Goal: Check status: Check status

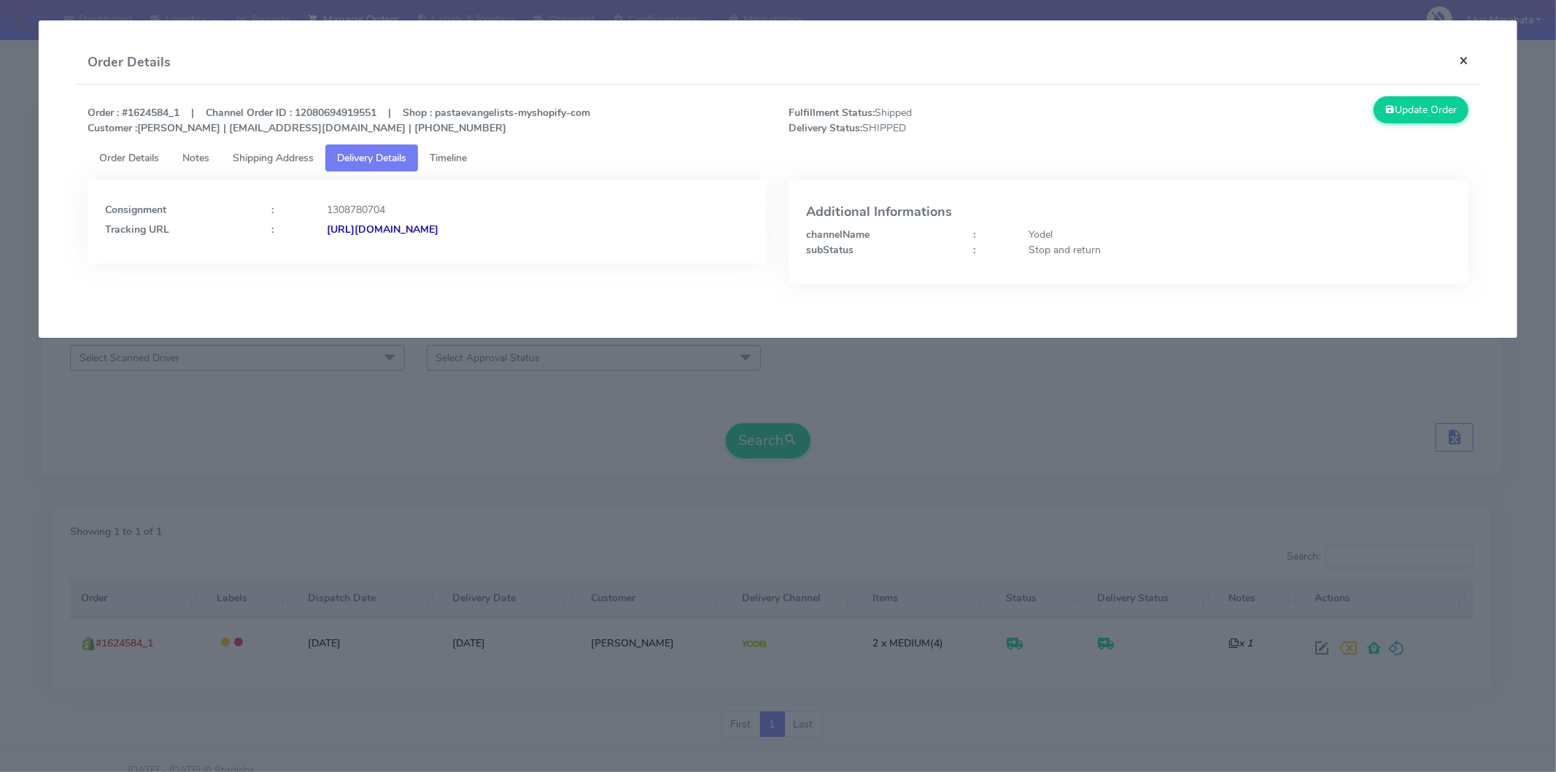
click at [1455, 59] on button "×" at bounding box center [1464, 60] width 33 height 39
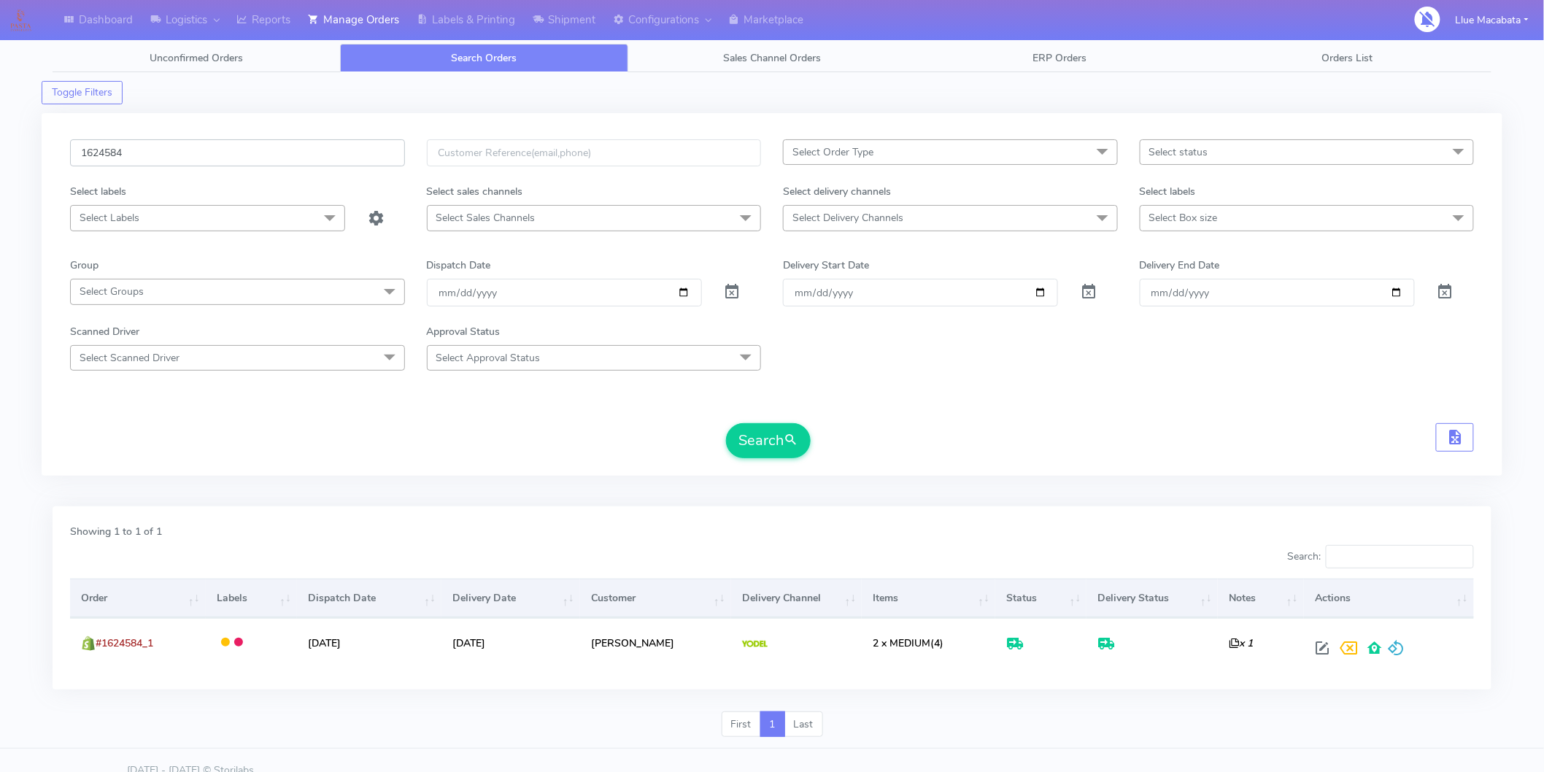
click at [153, 161] on input "1624584" at bounding box center [237, 152] width 335 height 27
paste input "19708"
type input "1619708"
click at [759, 449] on button "Search" at bounding box center [768, 440] width 85 height 35
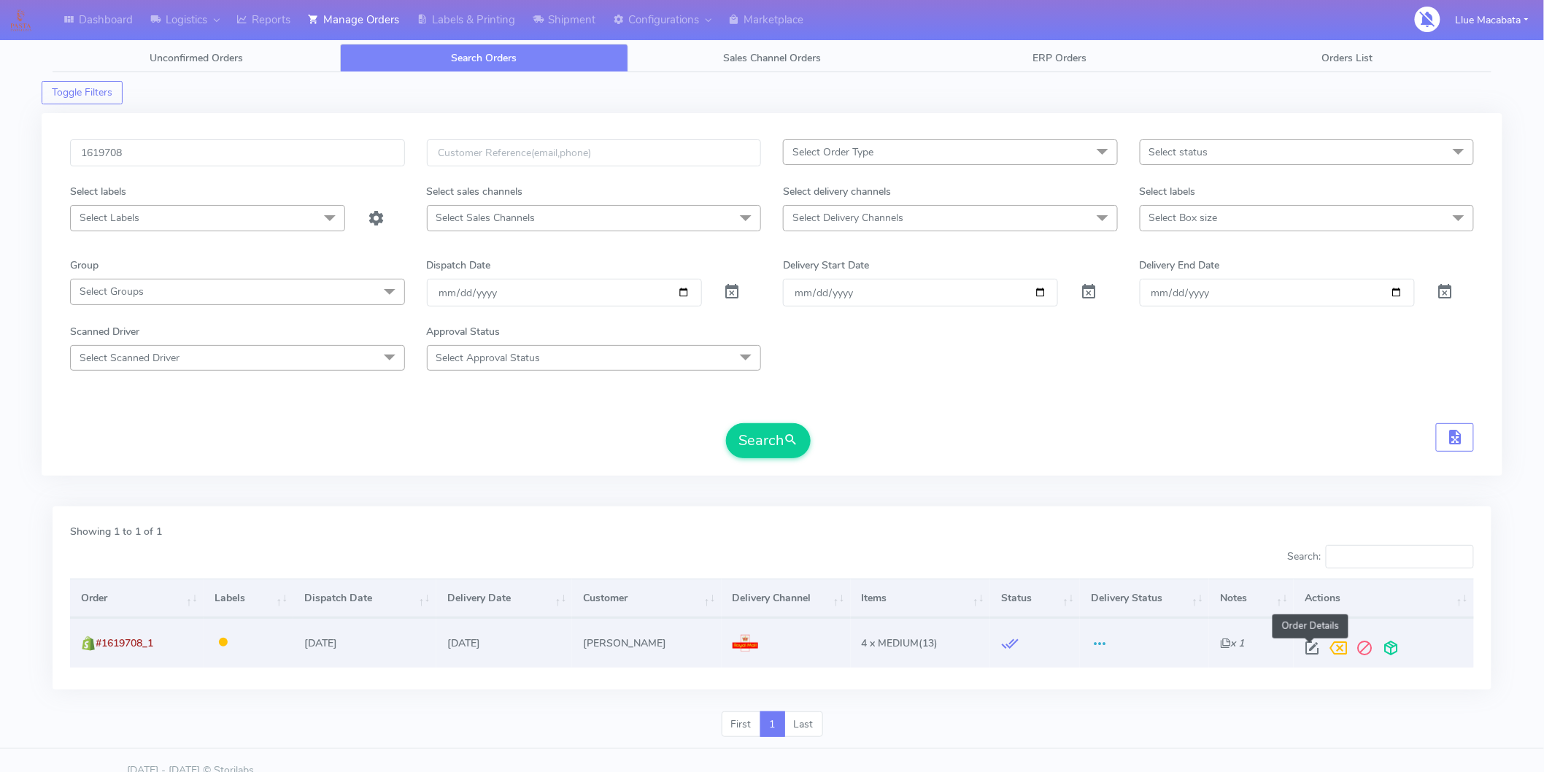
click at [1313, 646] on span at bounding box center [1312, 651] width 26 height 14
select select "3"
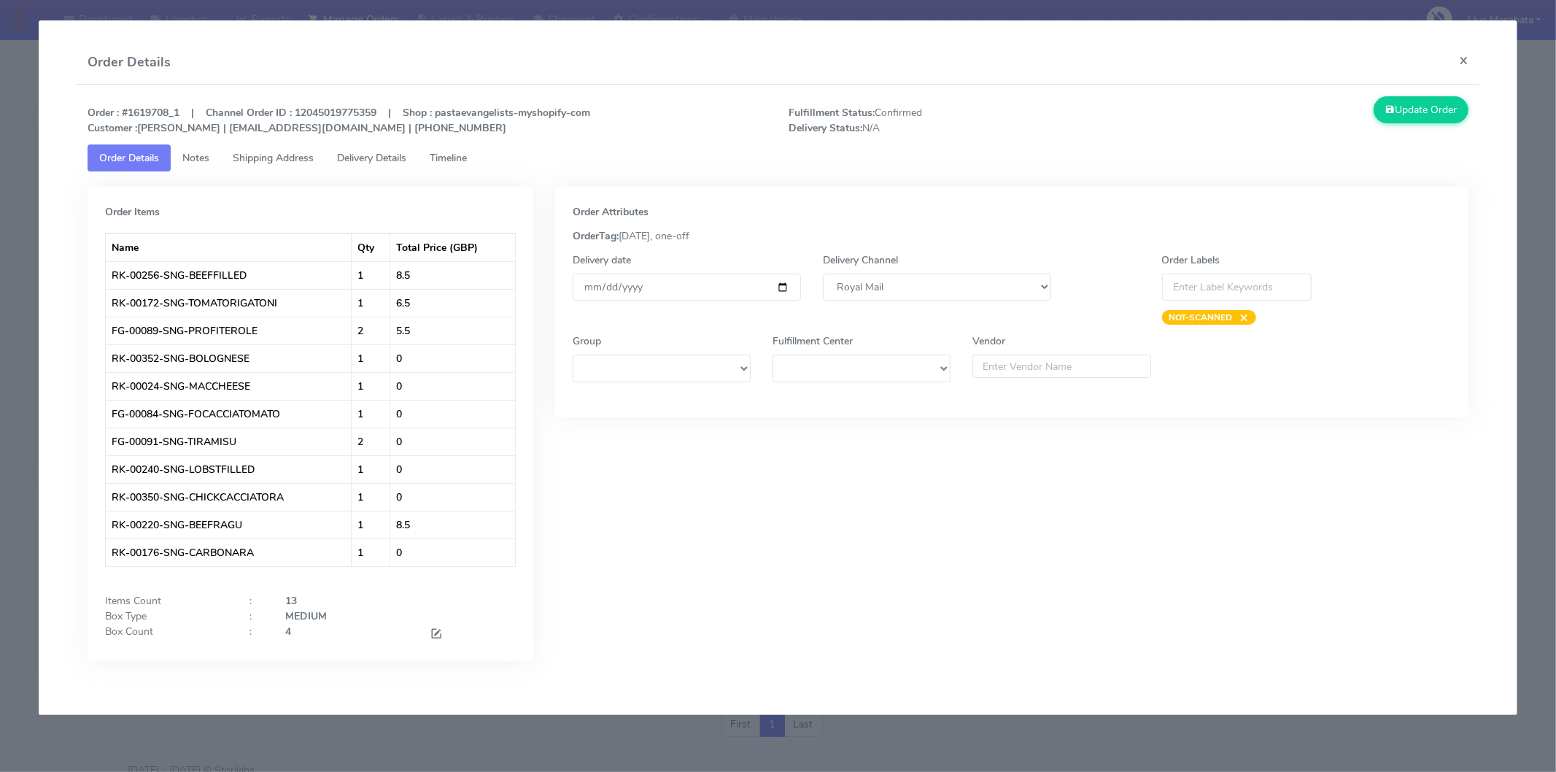
click at [457, 155] on span "Timeline" at bounding box center [448, 158] width 37 height 14
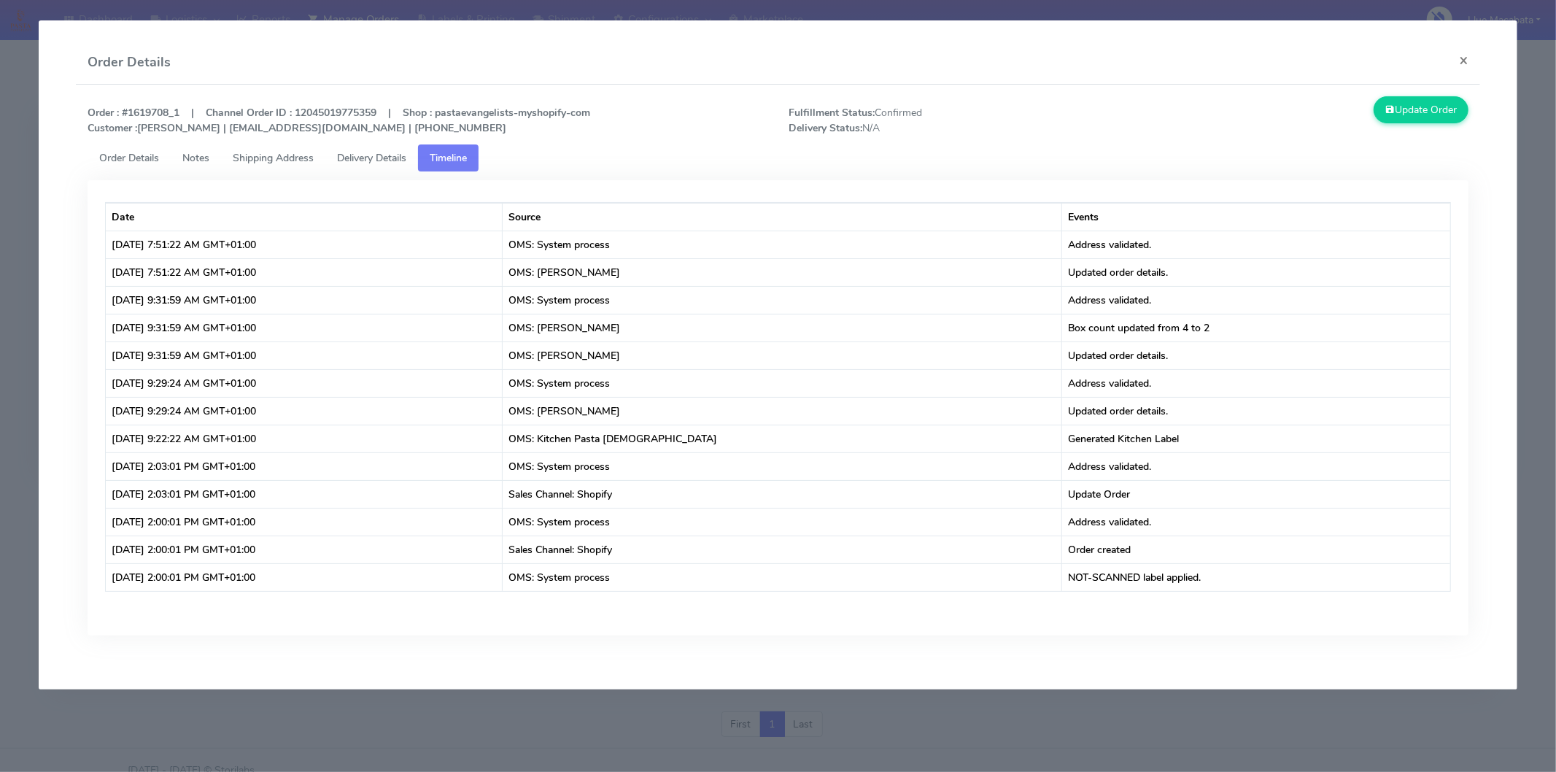
click at [345, 157] on span "Delivery Details" at bounding box center [371, 158] width 69 height 14
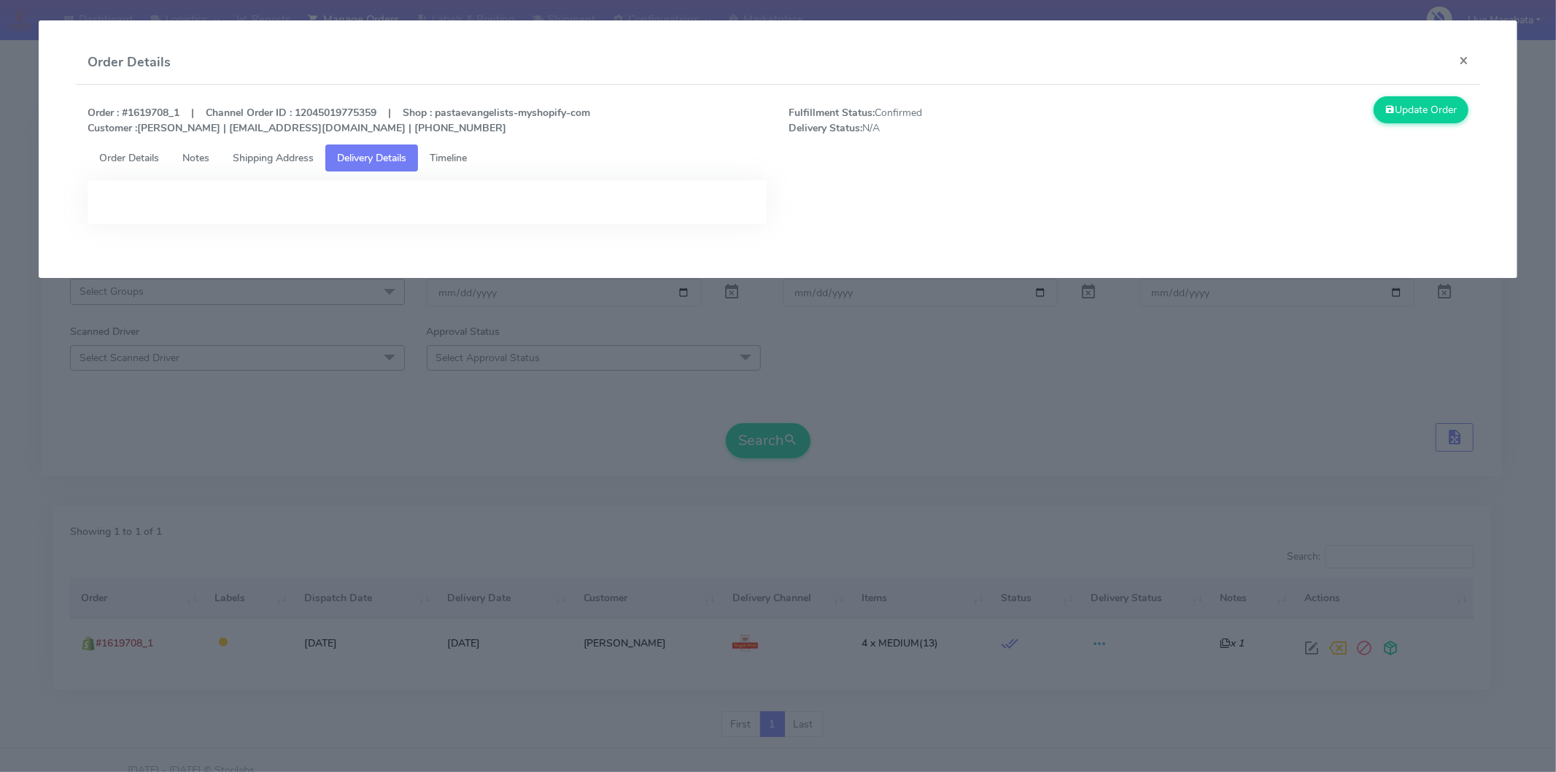
click at [279, 155] on span "Shipping Address" at bounding box center [273, 158] width 81 height 14
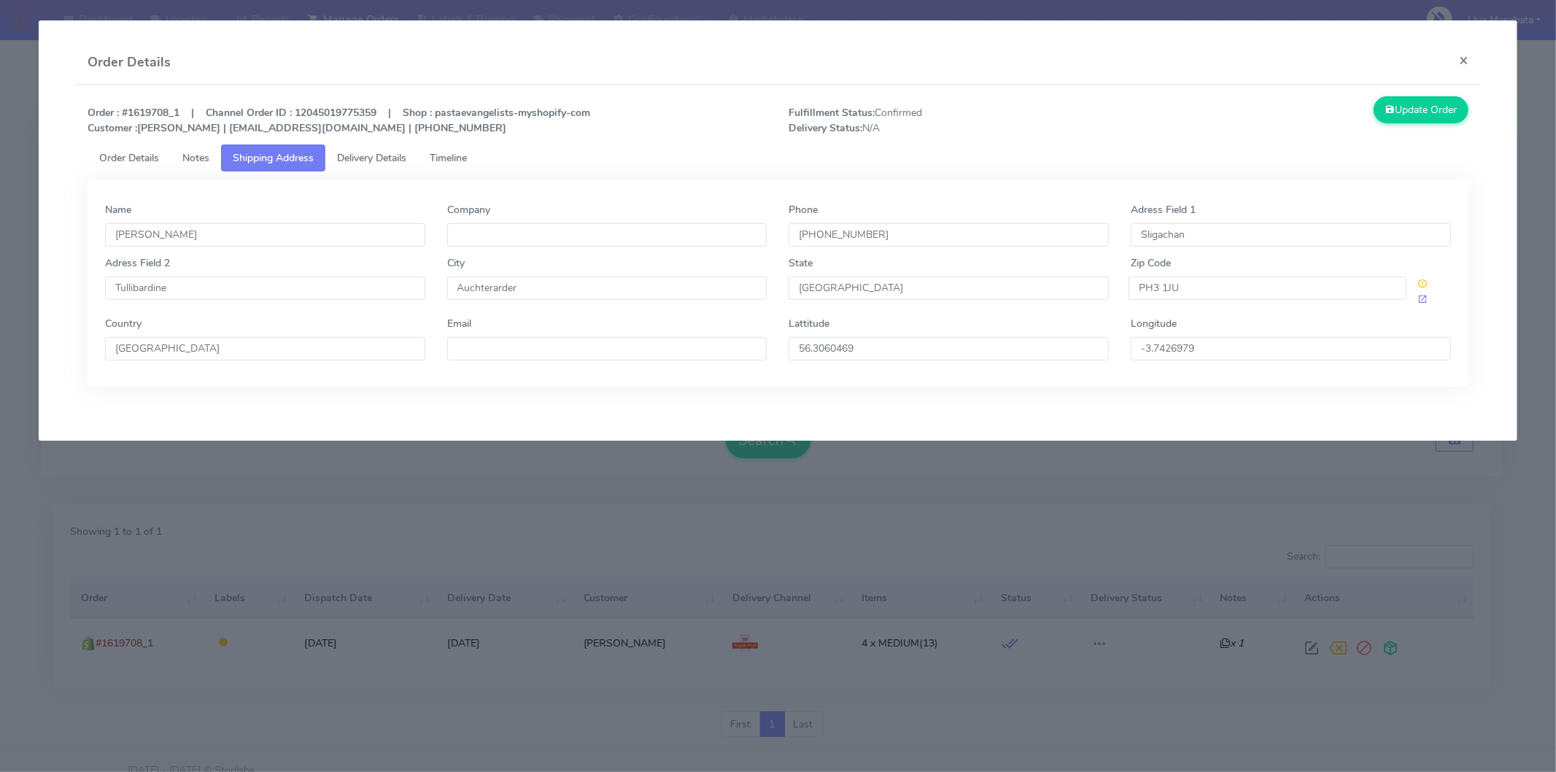
click at [388, 163] on span "Delivery Details" at bounding box center [371, 158] width 69 height 14
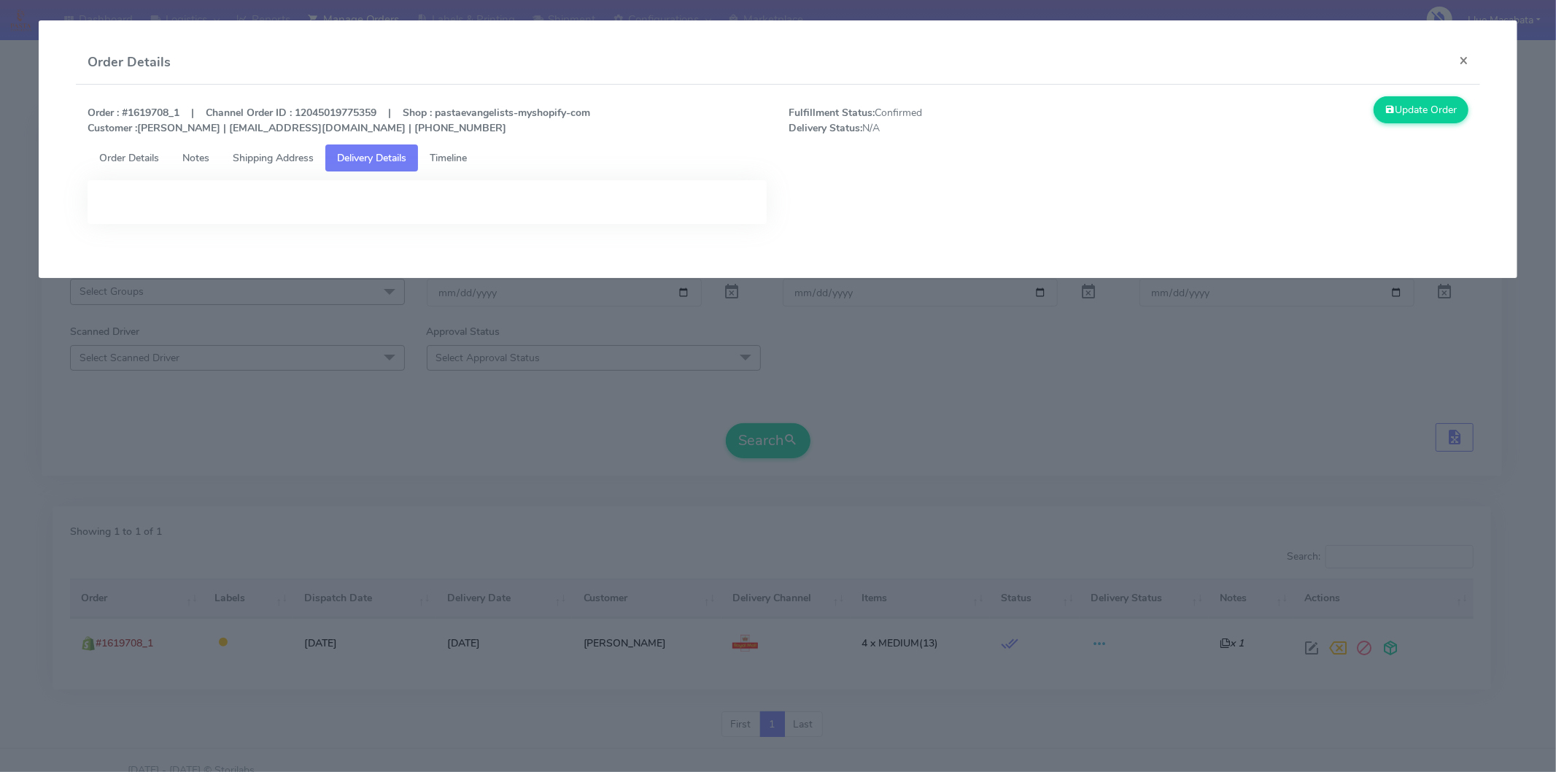
click at [449, 163] on span "Timeline" at bounding box center [448, 158] width 37 height 14
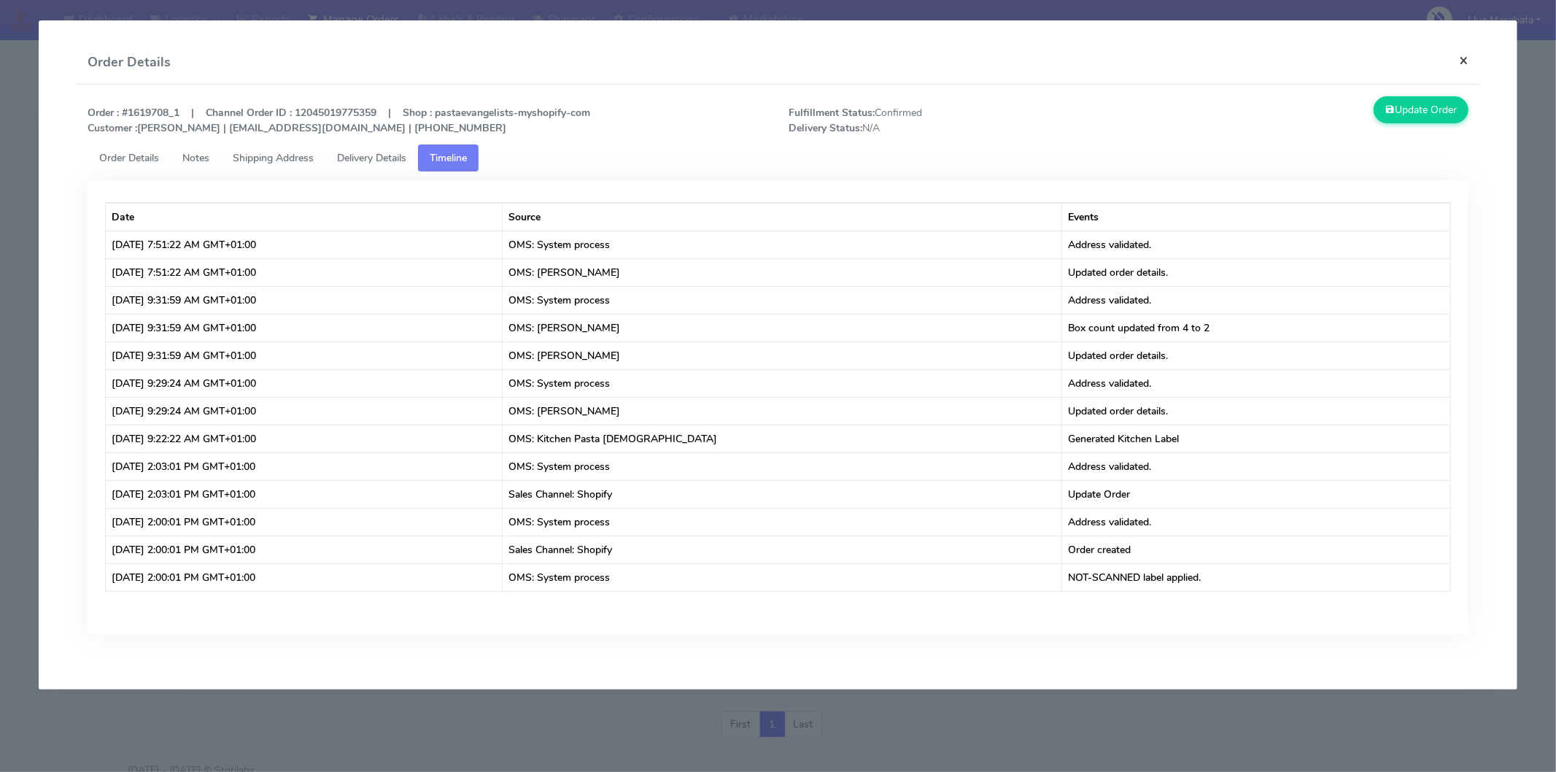
click at [1463, 61] on button "×" at bounding box center [1464, 60] width 33 height 39
